Goal: Task Accomplishment & Management: Use online tool/utility

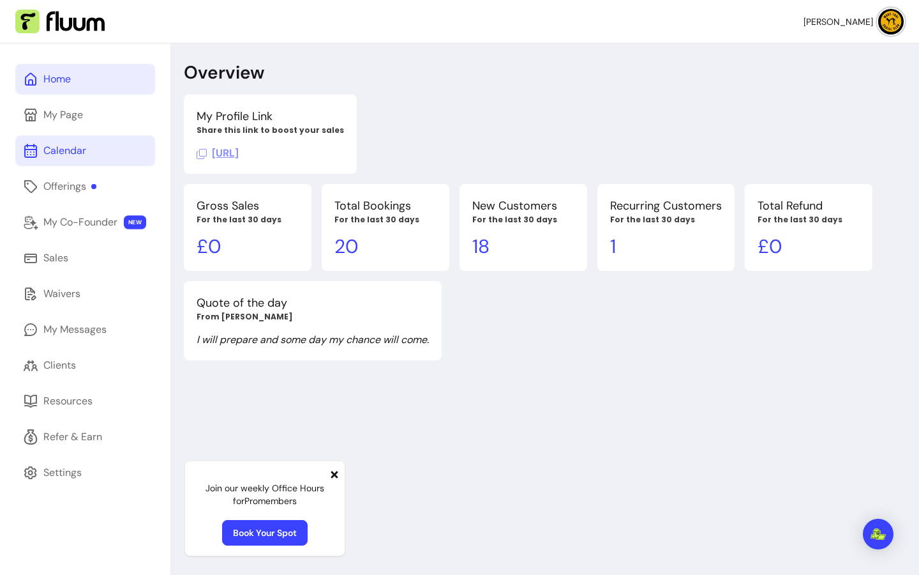
click at [73, 156] on div "Calendar" at bounding box center [64, 150] width 43 height 15
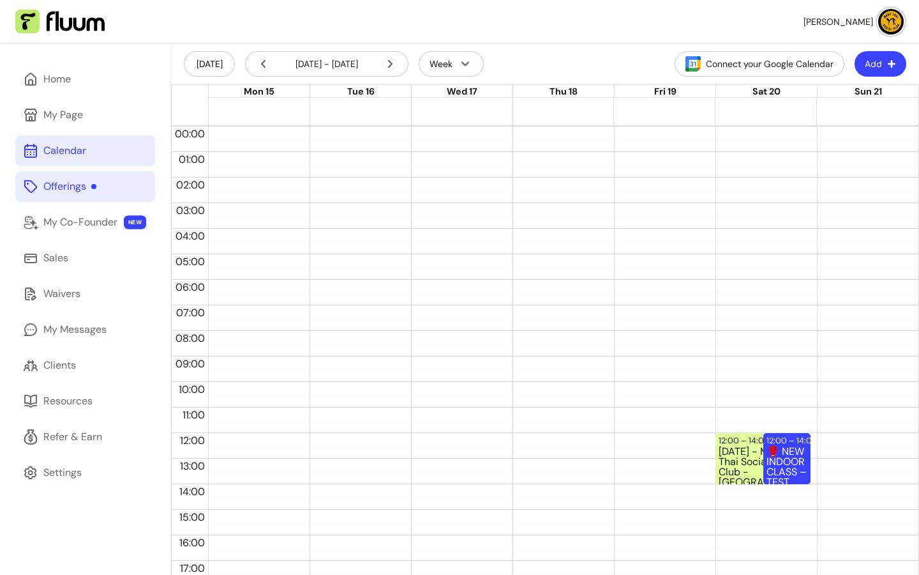
click at [98, 176] on link "Offerings" at bounding box center [85, 186] width 140 height 31
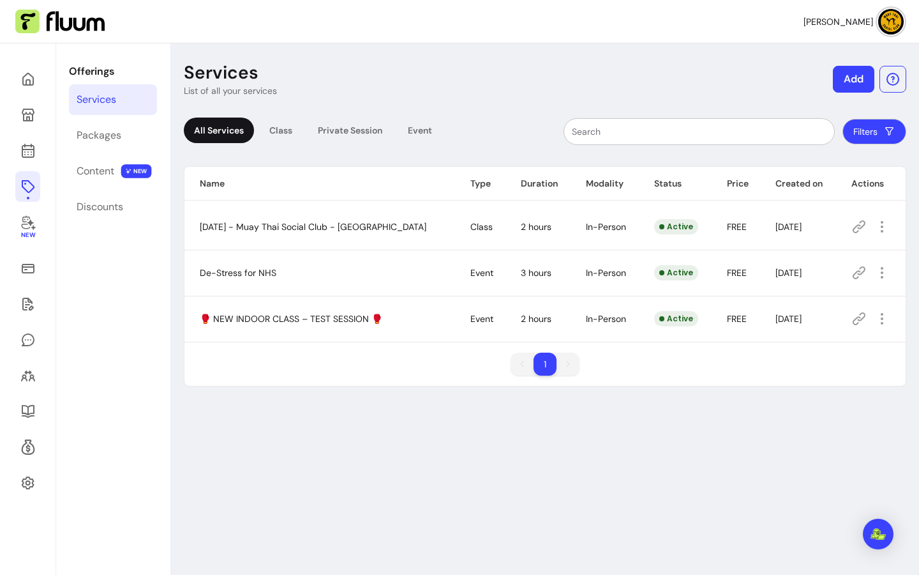
click at [852, 320] on icon at bounding box center [859, 318] width 15 height 15
click at [105, 168] on div "Content" at bounding box center [96, 170] width 38 height 15
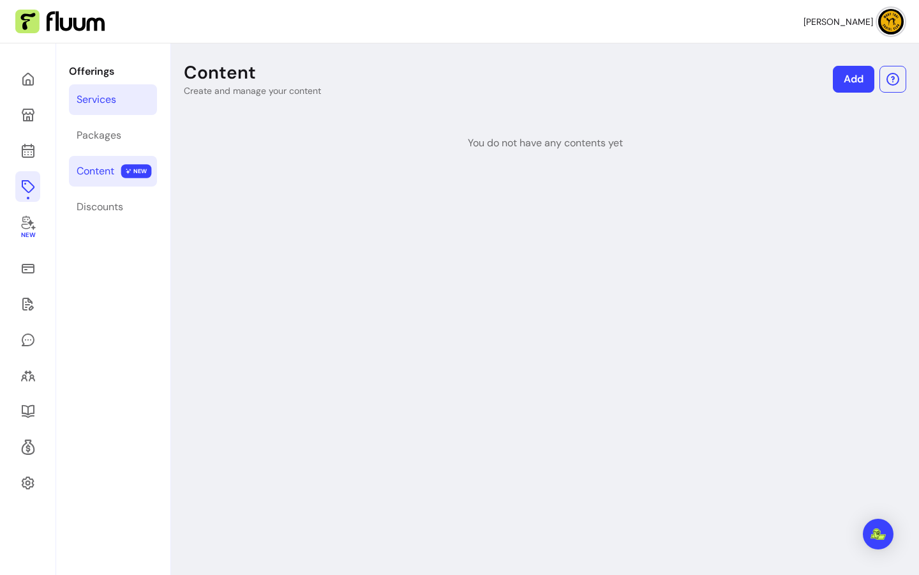
click at [96, 110] on link "Services" at bounding box center [113, 99] width 88 height 31
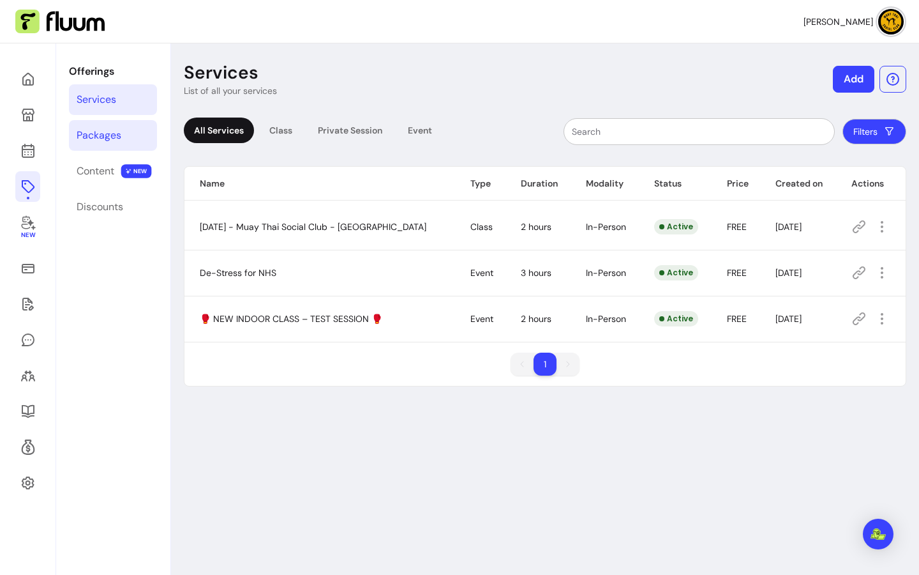
click at [111, 135] on div "Packages" at bounding box center [99, 135] width 45 height 15
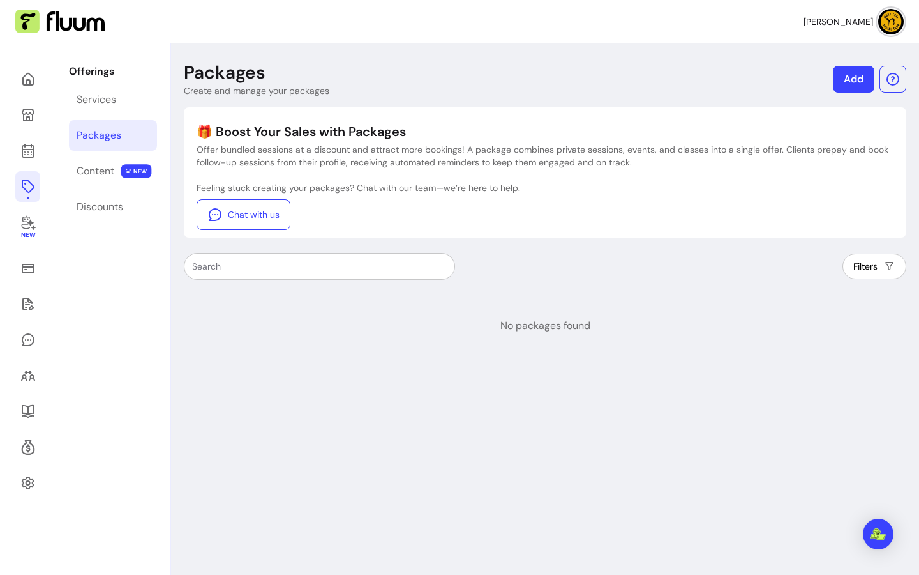
click at [848, 75] on link "Add" at bounding box center [853, 79] width 41 height 27
